Goal: Task Accomplishment & Management: Complete application form

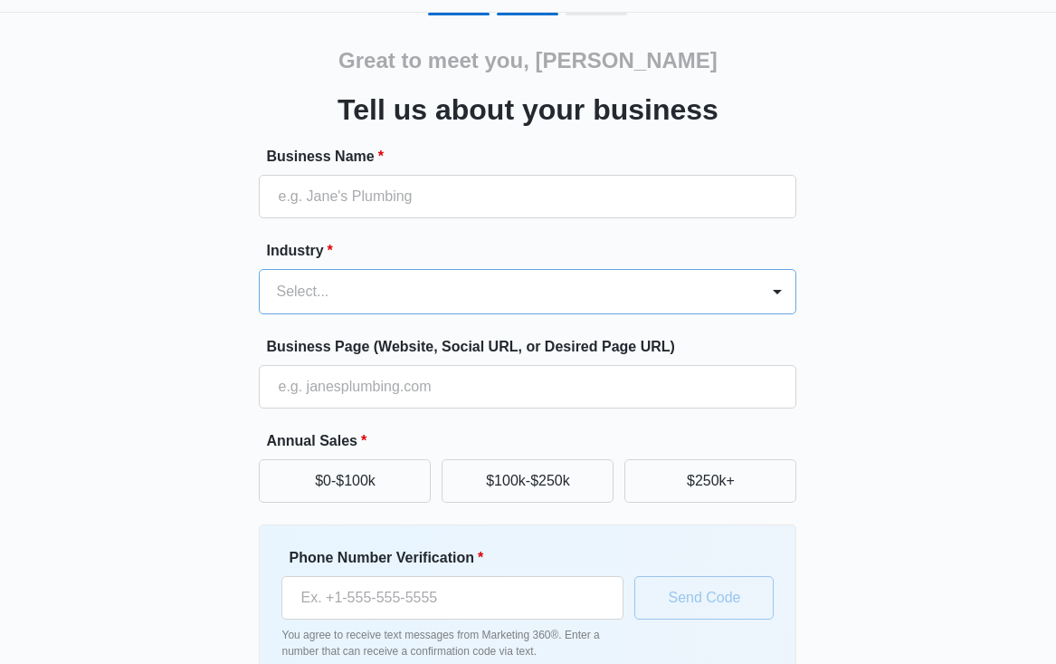
scroll to position [43, 0]
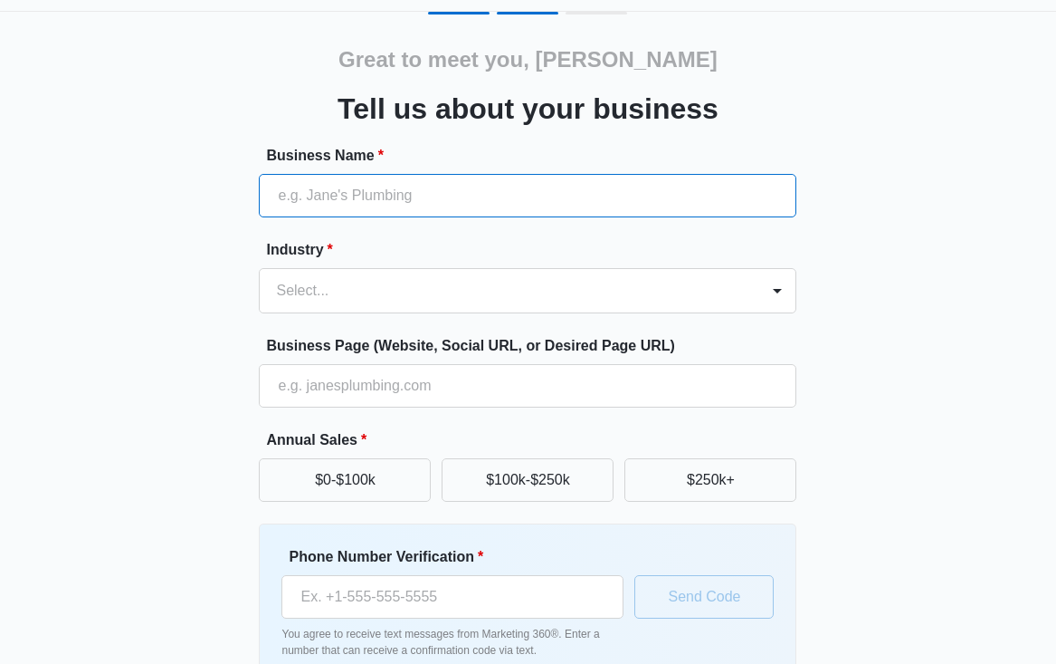
click at [308, 196] on input "Business Name *" at bounding box center [528, 195] width 538 height 43
type input "Town Road Talk"
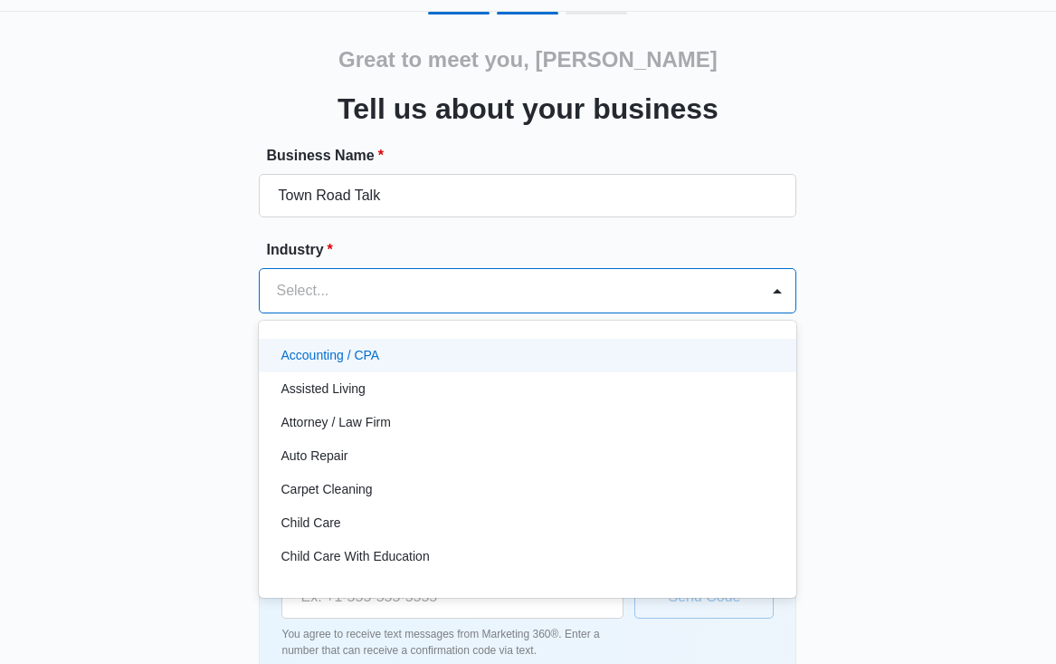
click at [282, 278] on div at bounding box center [506, 290] width 460 height 25
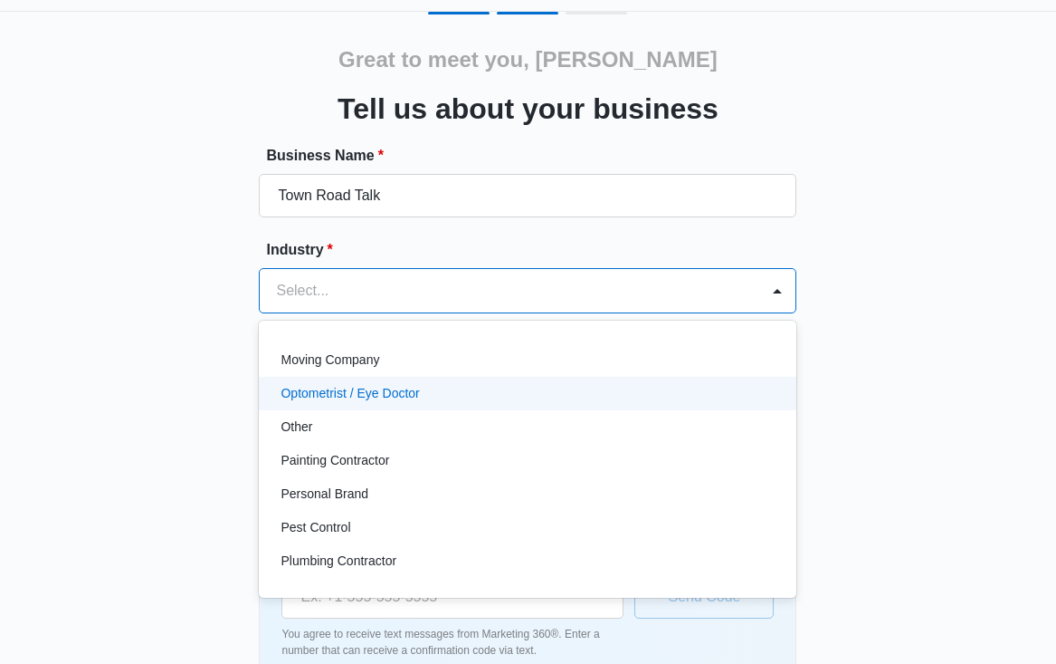
scroll to position [1008, 0]
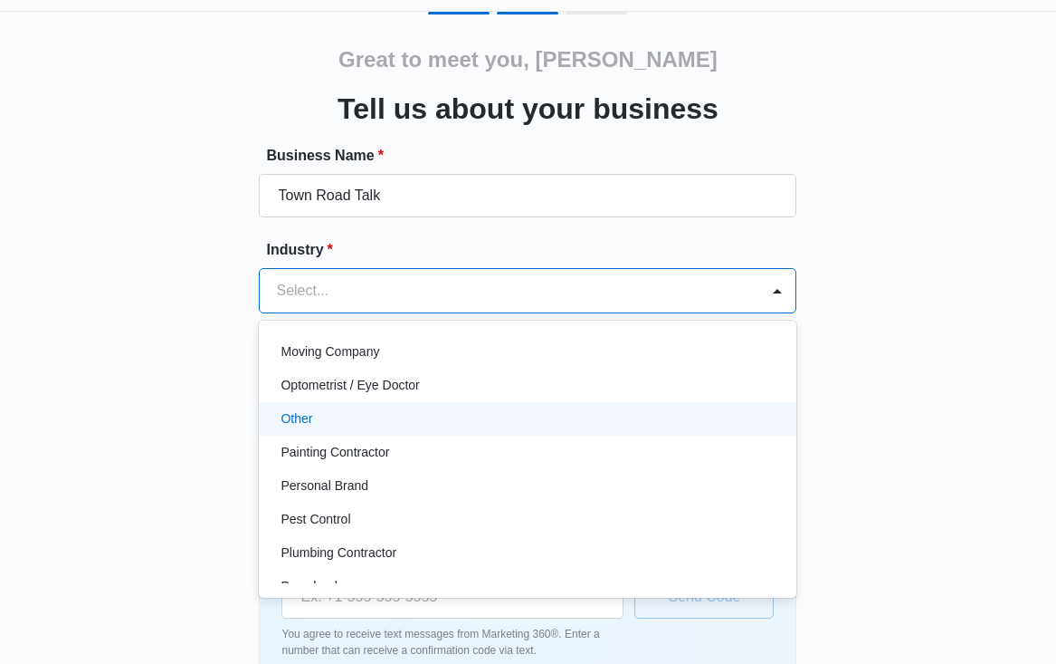
click at [335, 425] on div "Other" at bounding box center [526, 418] width 491 height 19
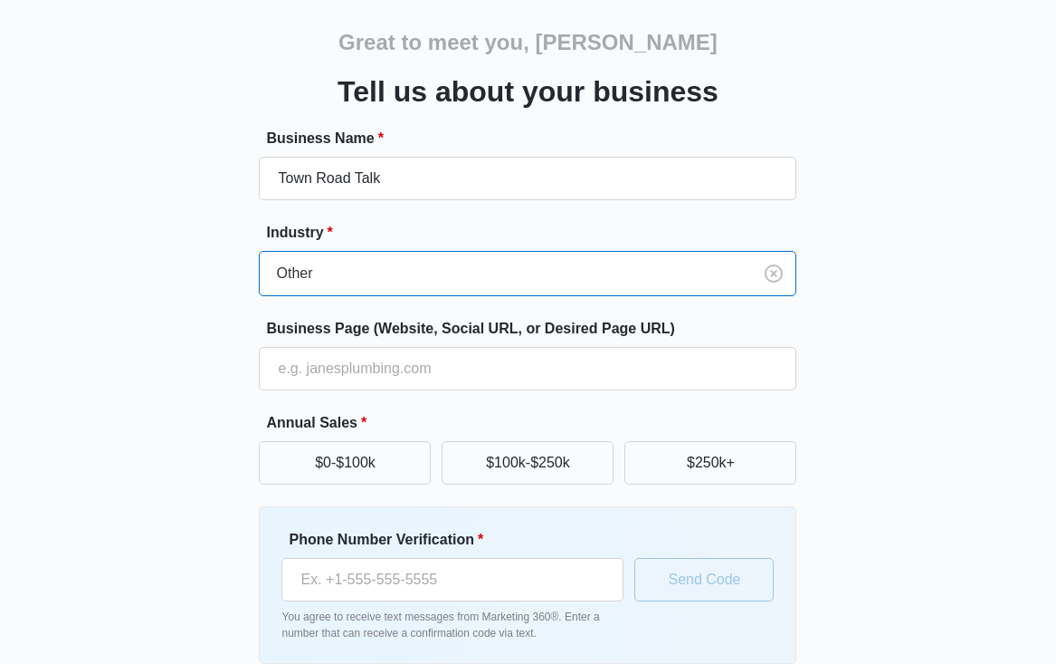
scroll to position [66, 0]
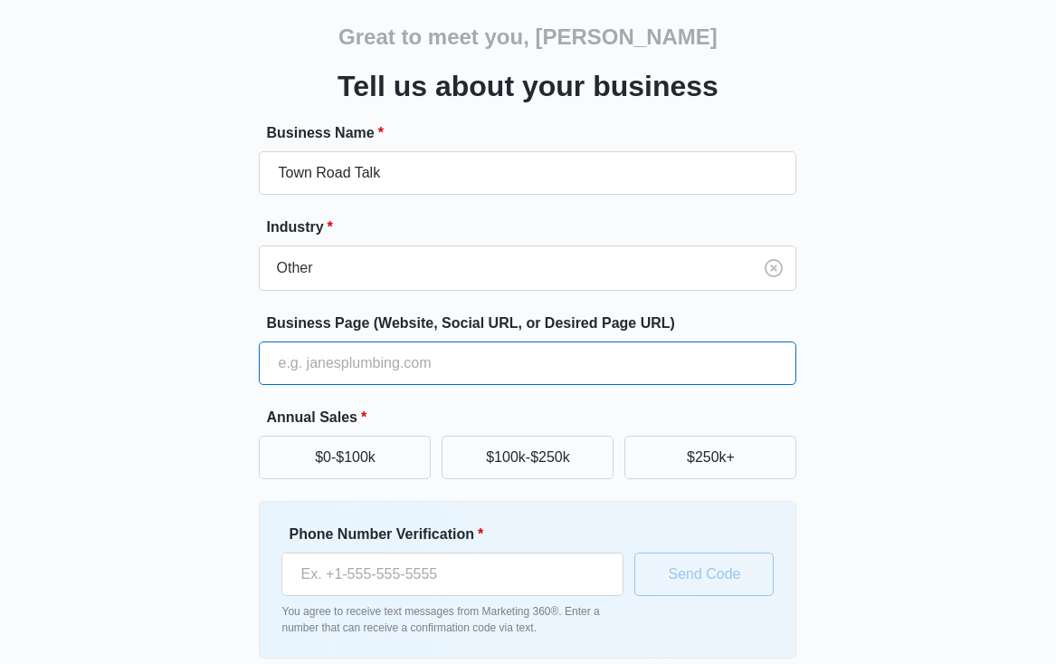
click at [369, 358] on input "Business Page (Website, Social URL, or Desired Page URL)" at bounding box center [528, 362] width 538 height 43
type input "townroadtalk.com"
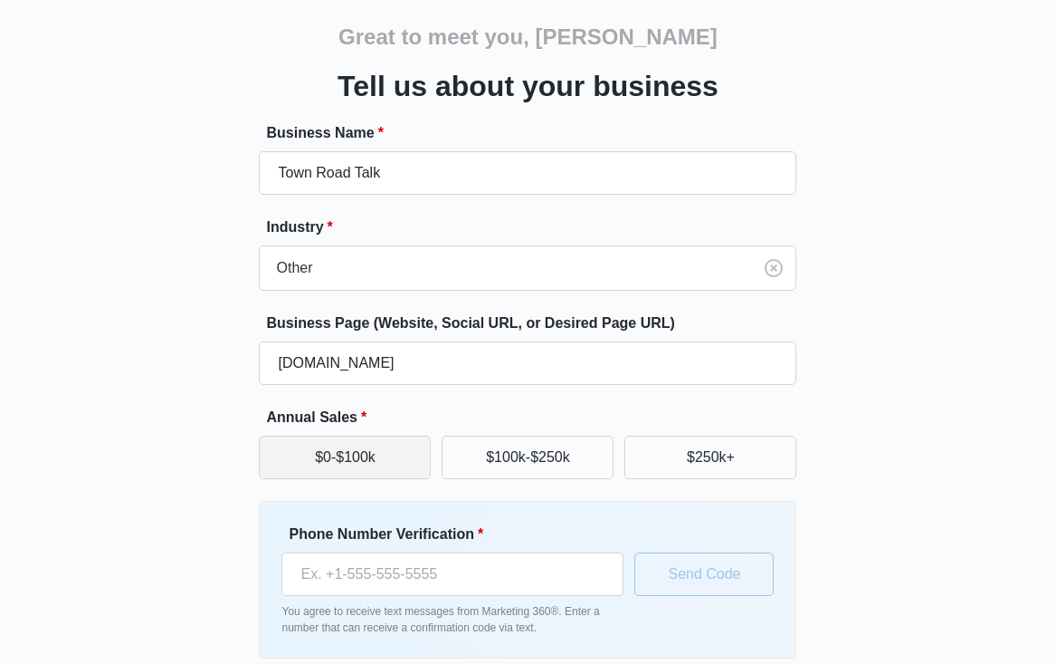
click at [363, 448] on button "$0-$100k" at bounding box center [345, 456] width 172 height 43
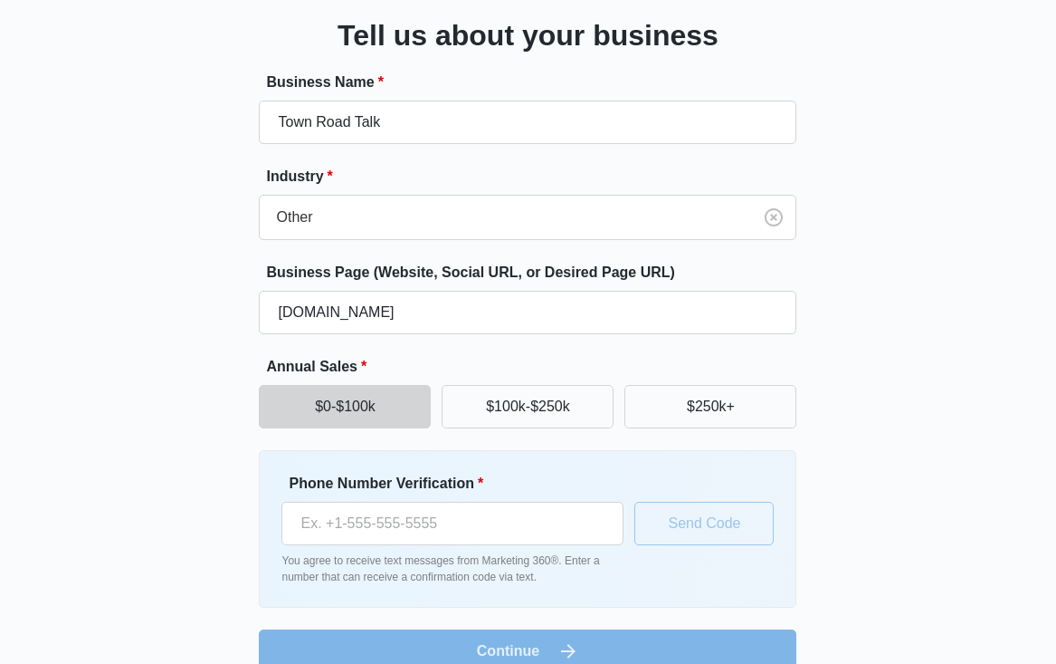
scroll to position [148, 0]
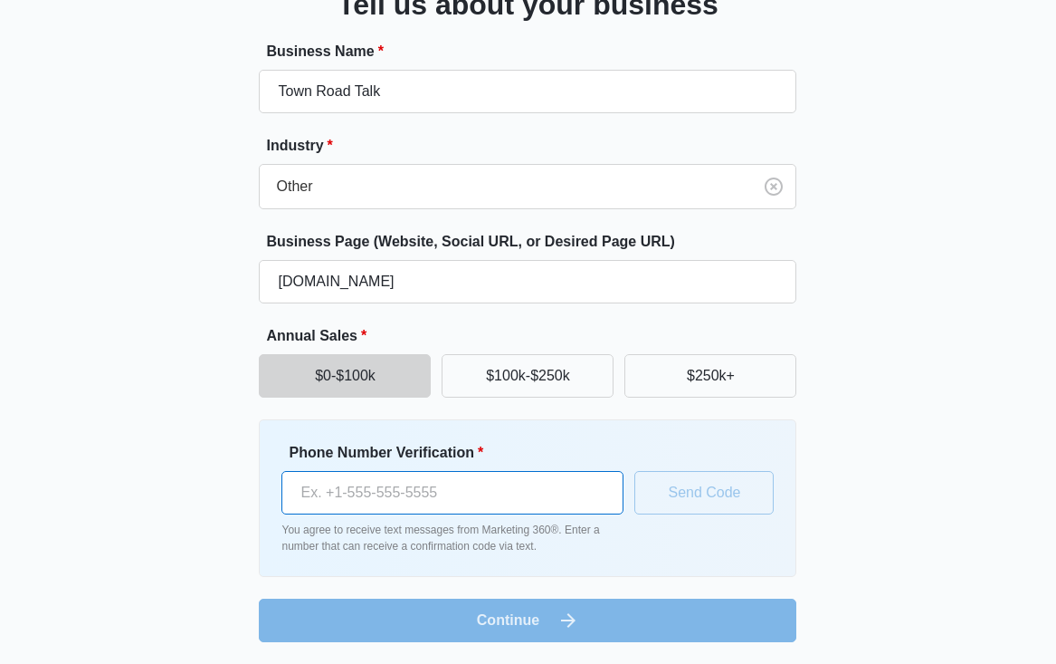
click at [460, 487] on input "Phone Number Verification *" at bounding box center [453, 492] width 342 height 43
type input "(414) 690-5060"
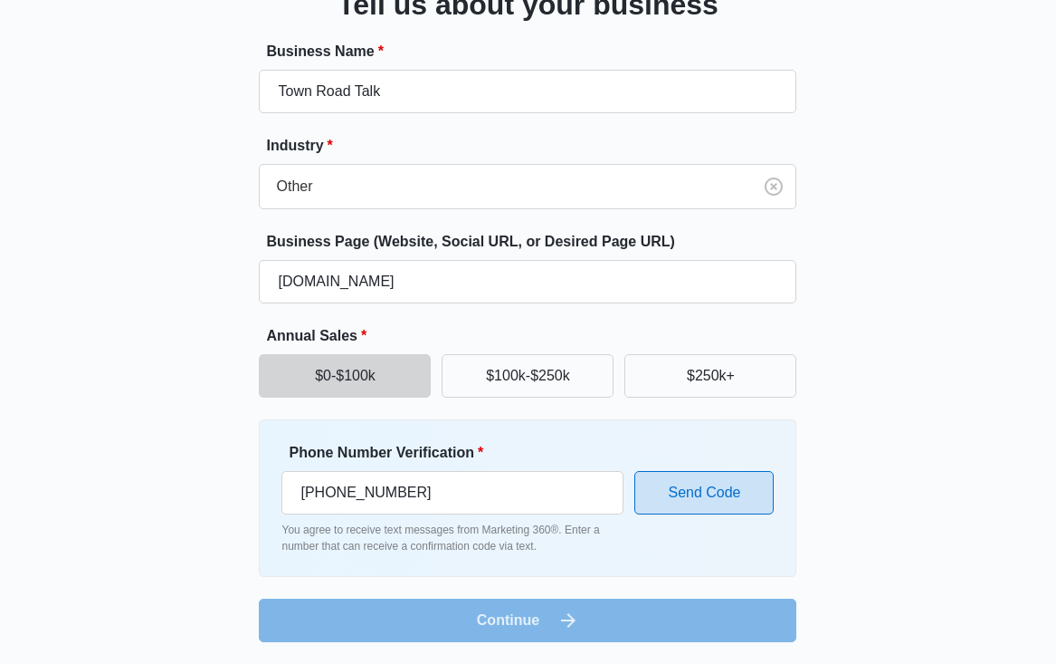
click at [662, 502] on button "Send Code" at bounding box center [704, 492] width 139 height 43
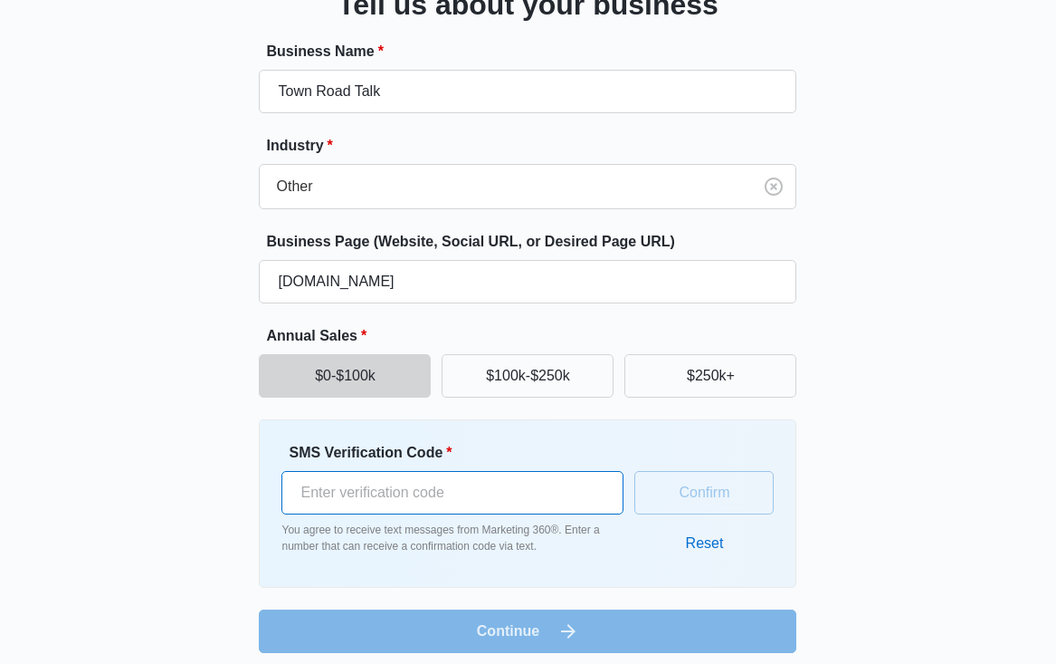
click at [419, 489] on input "SMS Verification Code *" at bounding box center [453, 492] width 342 height 43
type input "806324"
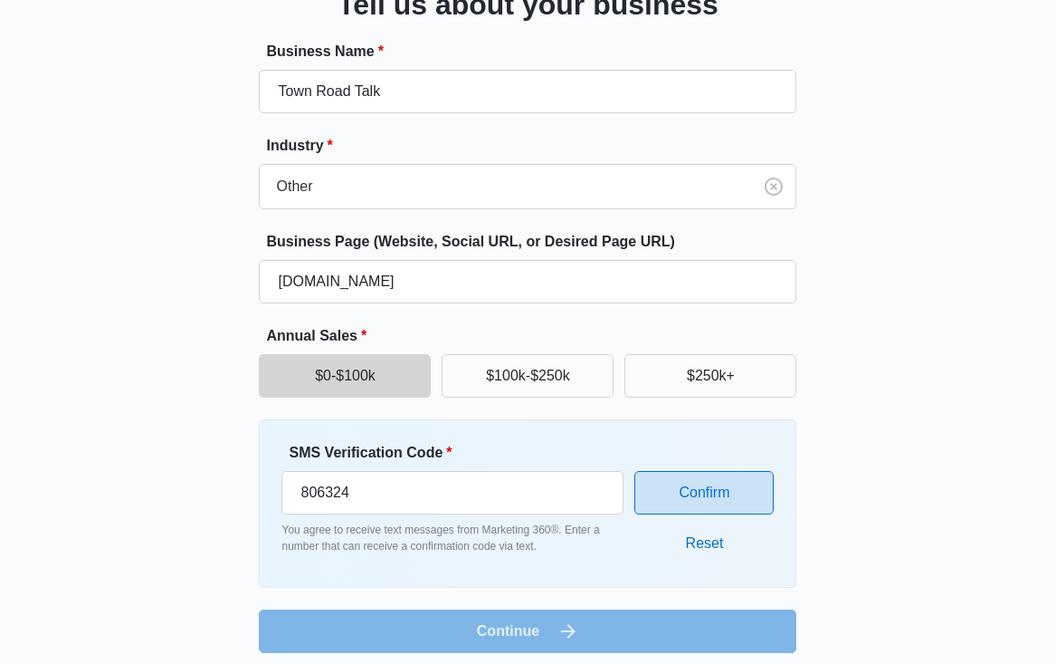
click at [692, 473] on button "Confirm" at bounding box center [704, 492] width 139 height 43
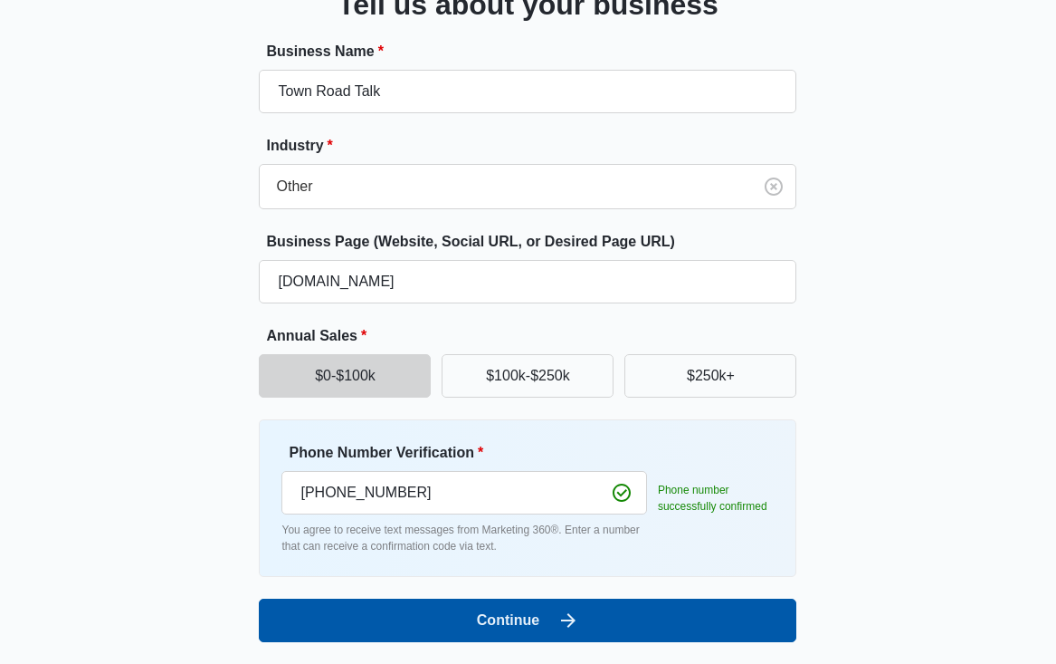
click at [530, 622] on button "Continue" at bounding box center [528, 619] width 538 height 43
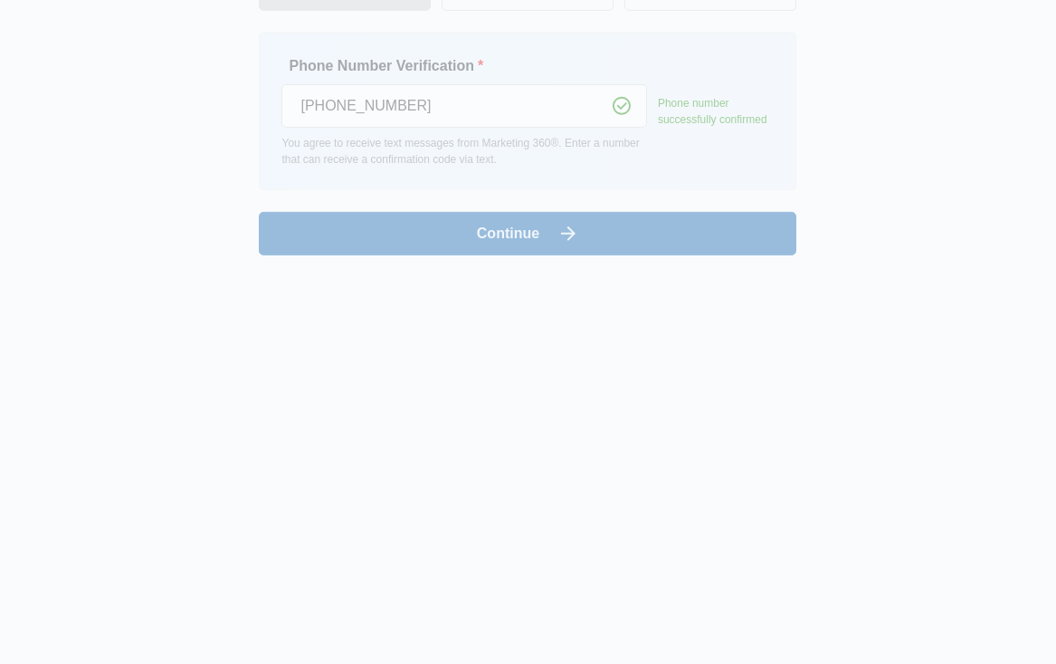
scroll to position [0, 0]
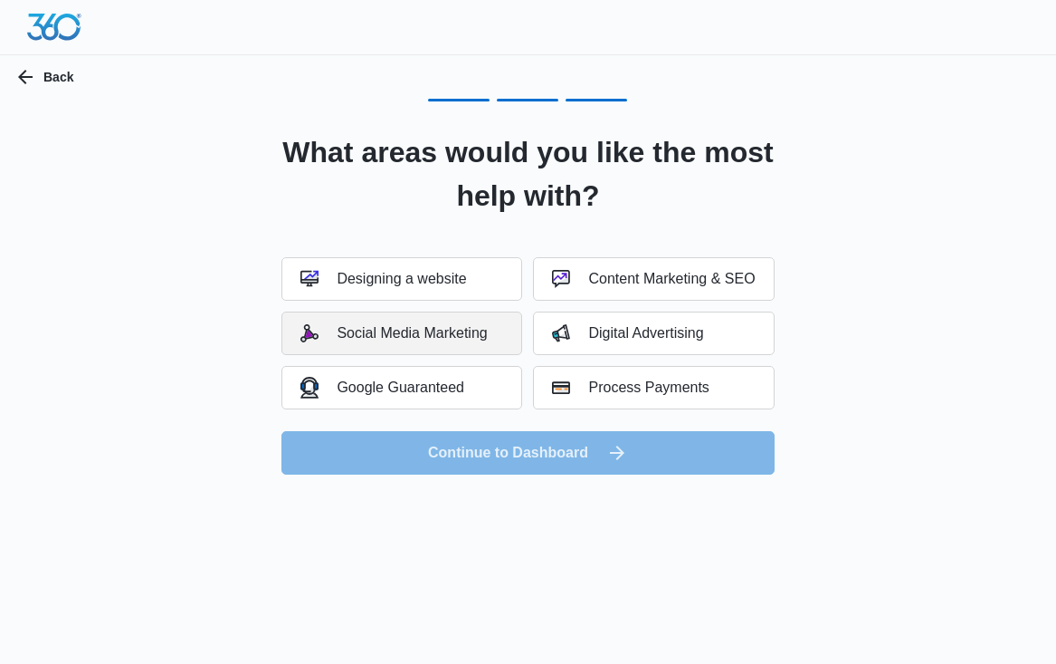
click at [456, 331] on div "Social Media Marketing" at bounding box center [394, 333] width 186 height 18
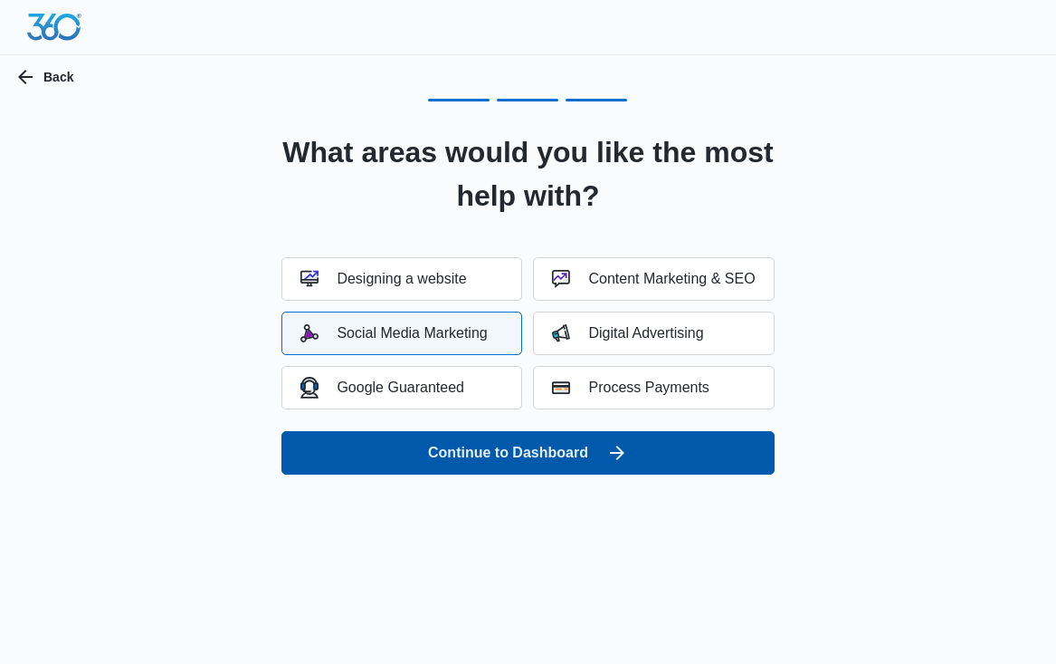
click at [555, 458] on button "Continue to Dashboard" at bounding box center [528, 452] width 492 height 43
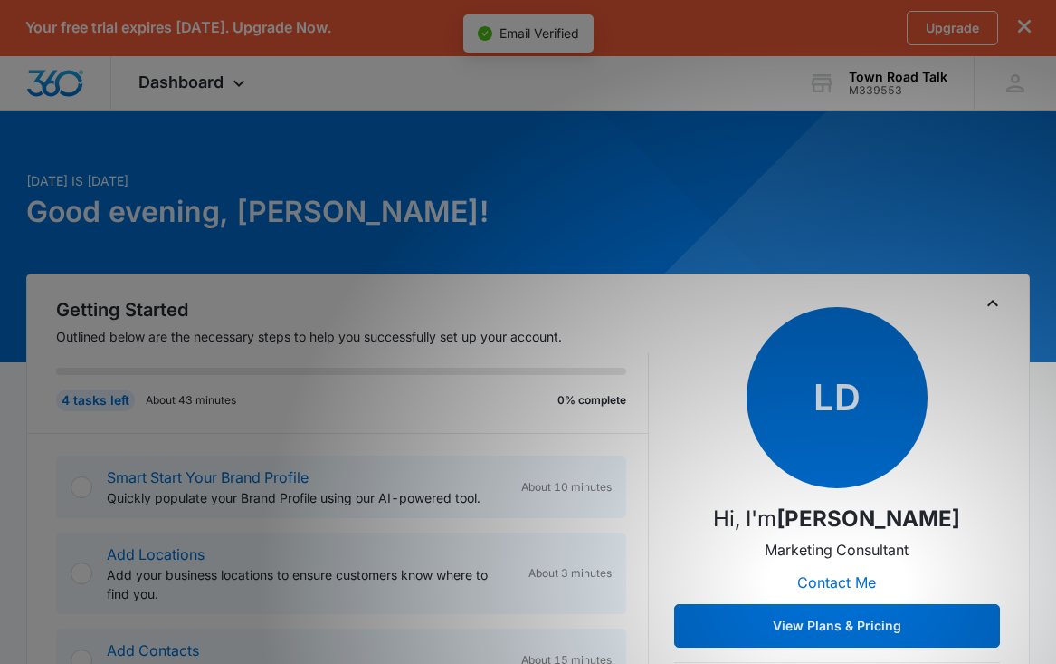
scroll to position [28, 0]
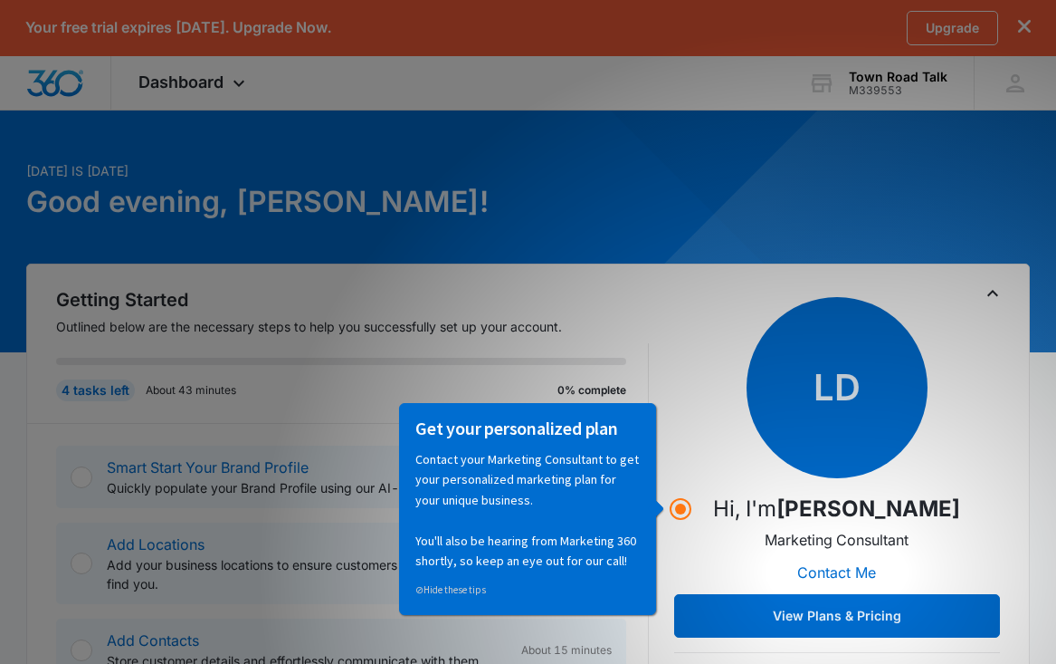
click at [589, 331] on p "Outlined below are the necessary steps to help you successfully set up your acc…" at bounding box center [352, 326] width 593 height 19
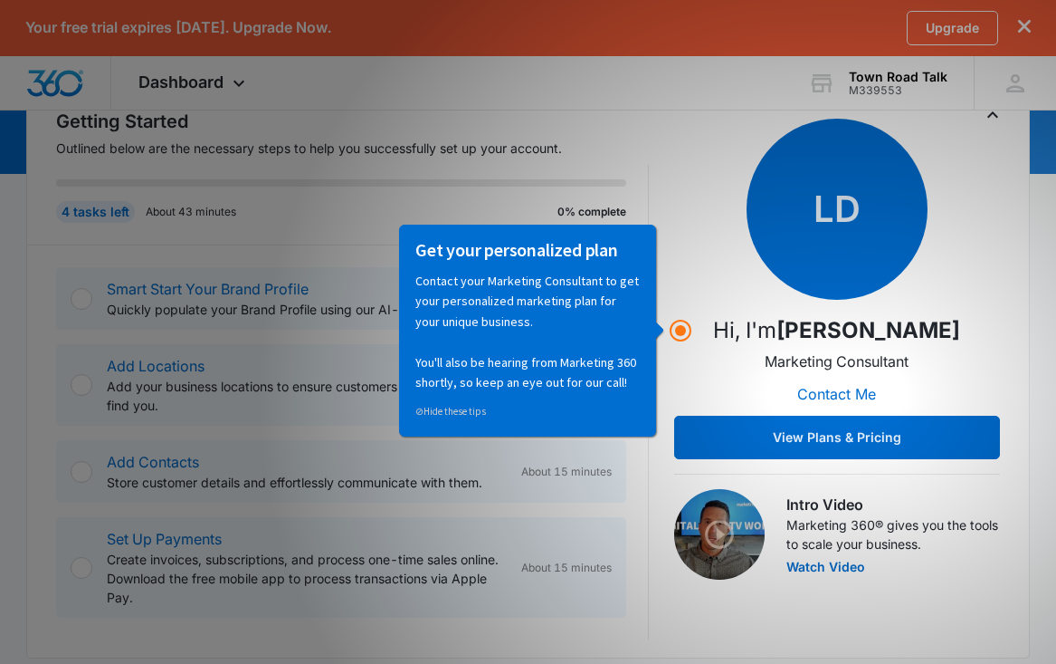
scroll to position [209, 0]
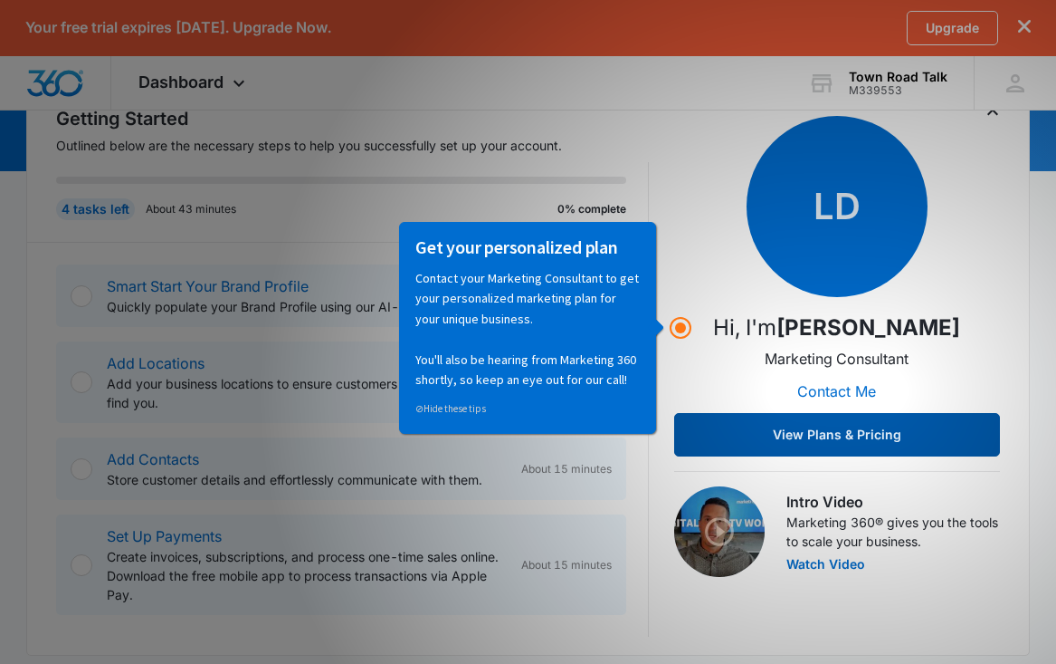
click at [769, 437] on button "View Plans & Pricing" at bounding box center [837, 434] width 326 height 43
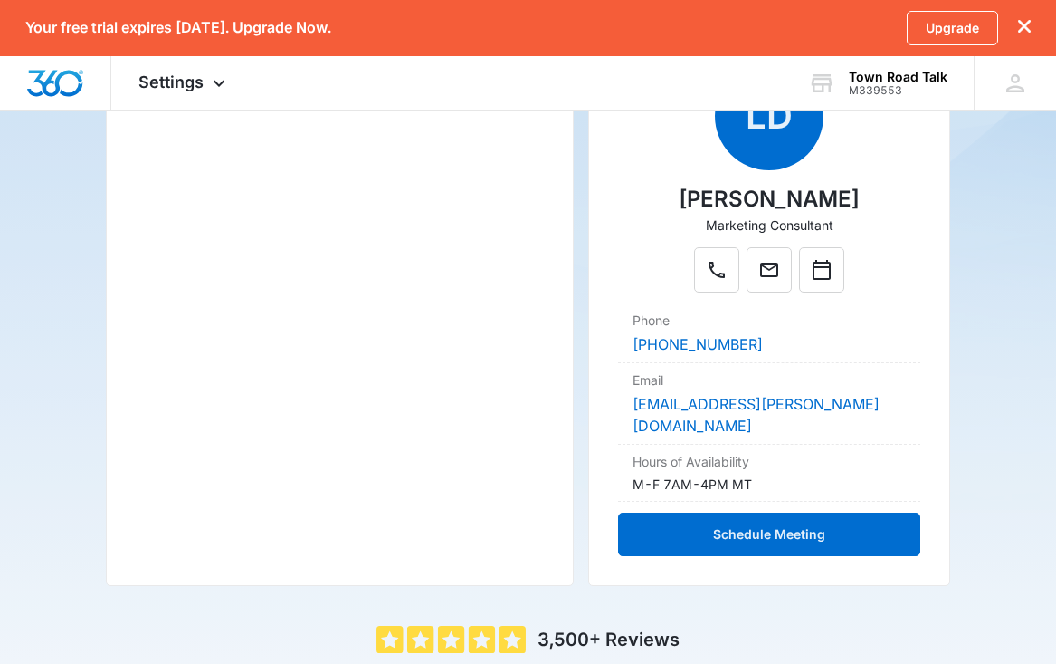
scroll to position [360, 0]
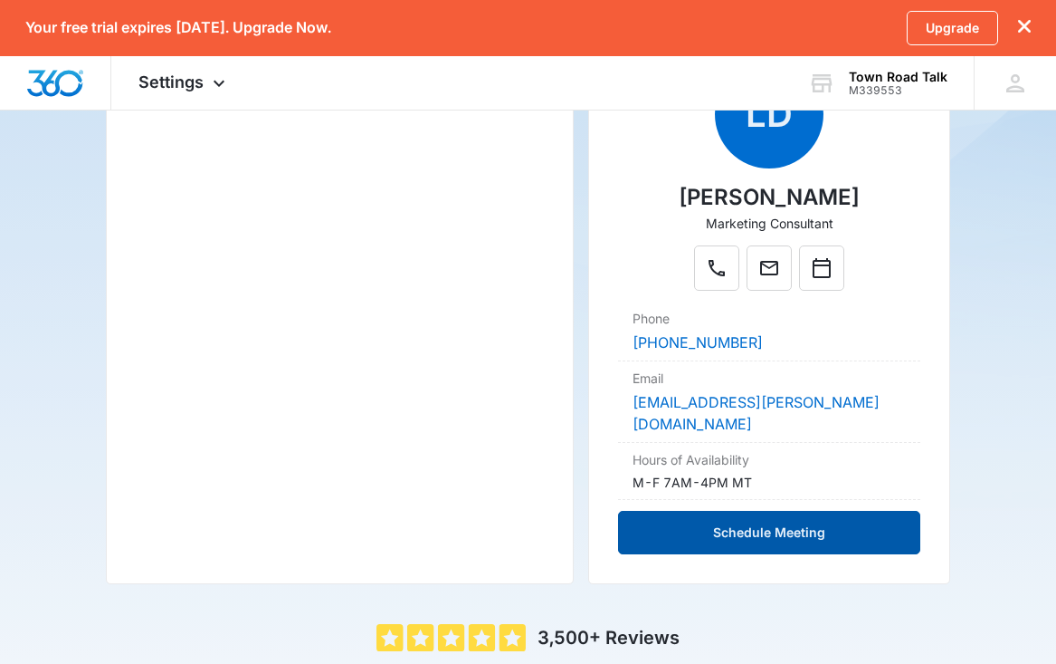
click at [713, 511] on button "Schedule Meeting" at bounding box center [769, 532] width 302 height 43
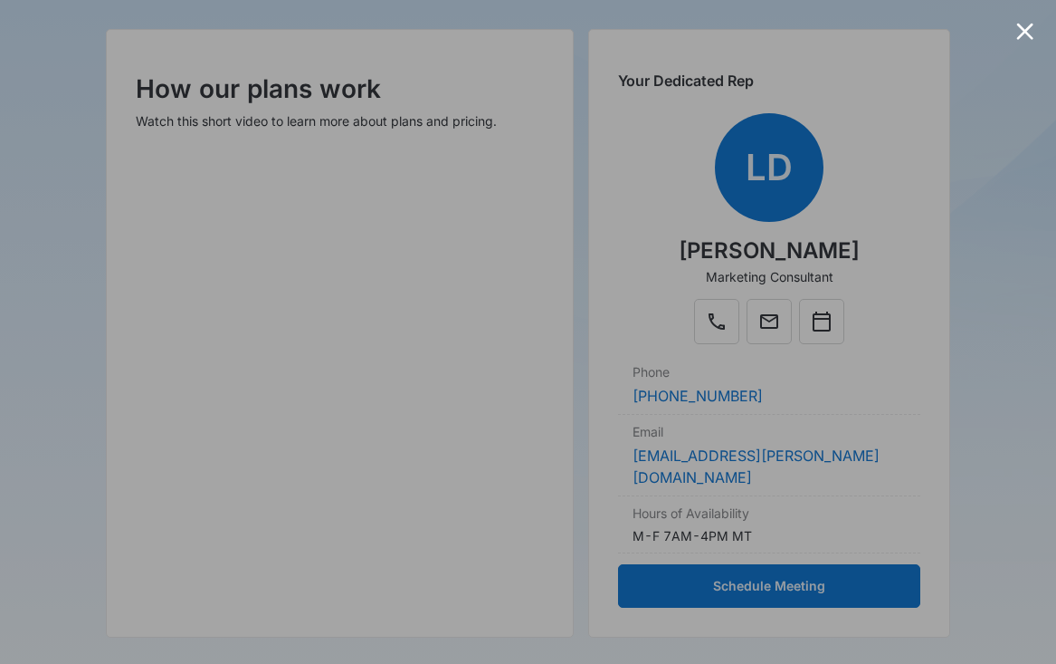
scroll to position [308, 0]
